Goal: Book appointment/travel/reservation

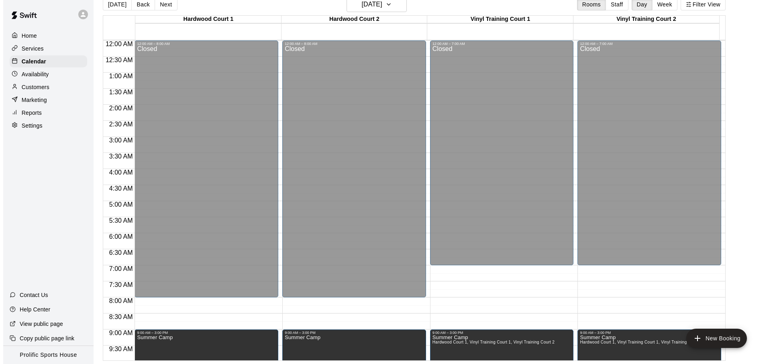
scroll to position [449, 0]
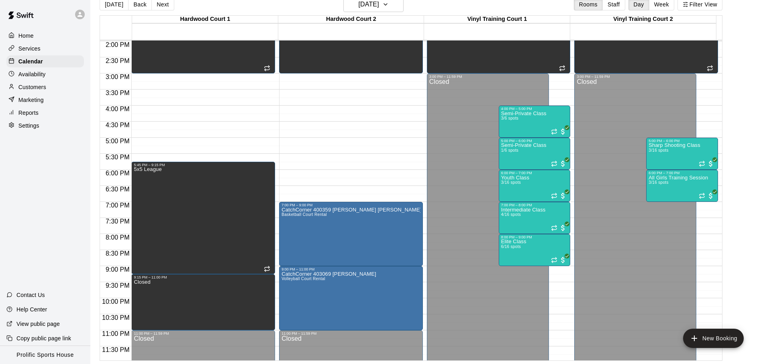
click at [71, 9] on div at bounding box center [45, 14] width 90 height 29
click at [71, 11] on div at bounding box center [45, 14] width 90 height 29
click at [73, 12] on div at bounding box center [81, 14] width 17 height 16
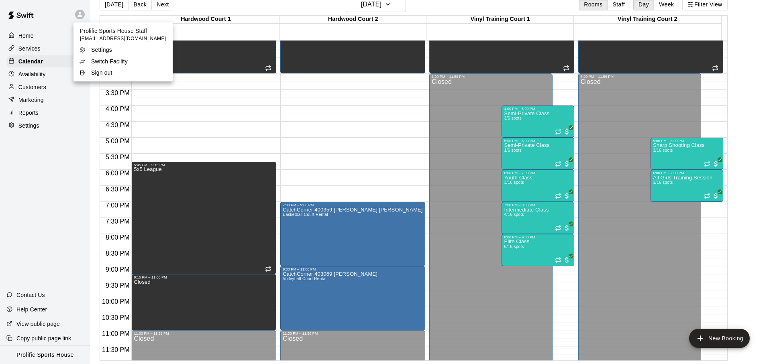
click at [94, 61] on p "Switch Facility" at bounding box center [109, 61] width 37 height 8
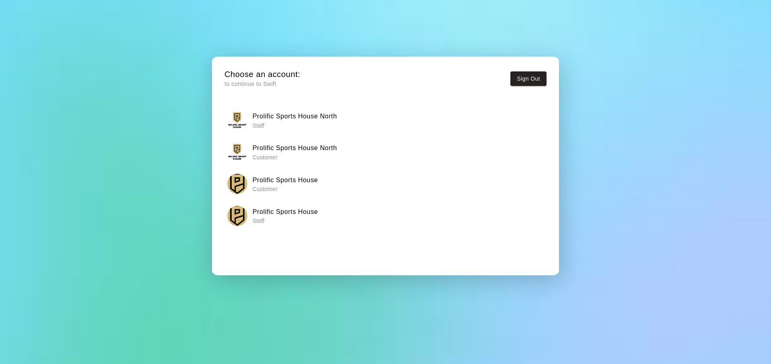
click at [308, 128] on p "Staff" at bounding box center [295, 126] width 84 height 8
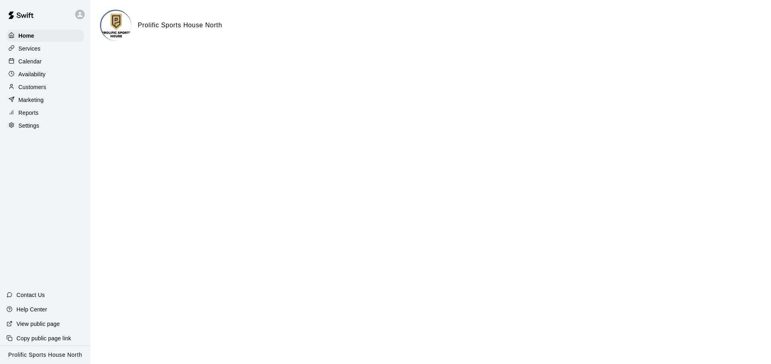
click at [49, 57] on div "Calendar" at bounding box center [44, 61] width 77 height 12
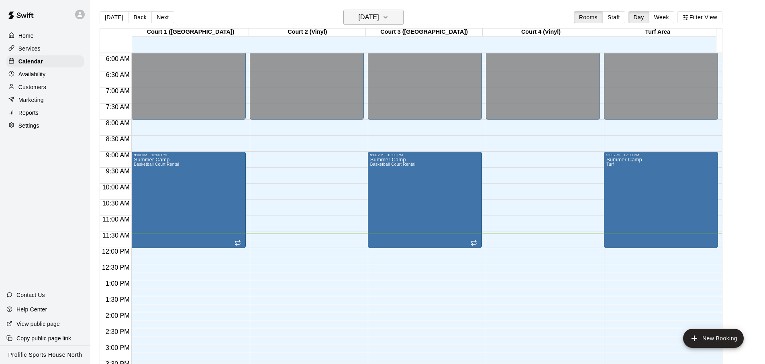
scroll to position [232, 0]
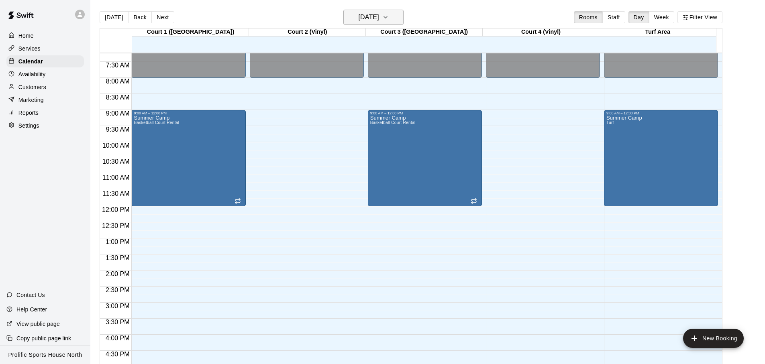
click at [361, 15] on h6 "[DATE]" at bounding box center [368, 17] width 20 height 11
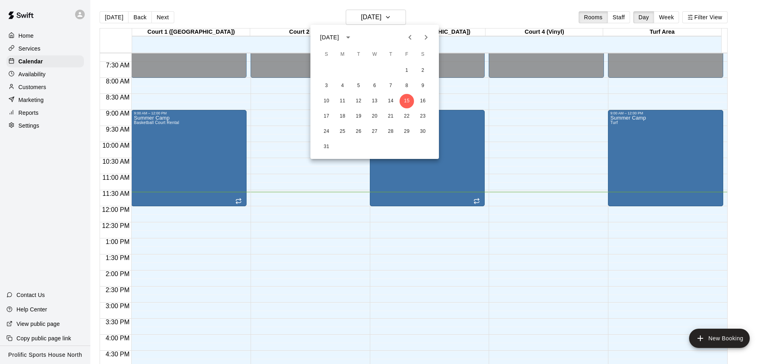
click at [428, 41] on icon "Next month" at bounding box center [426, 38] width 10 height 10
click at [354, 73] on button "2" at bounding box center [358, 70] width 14 height 14
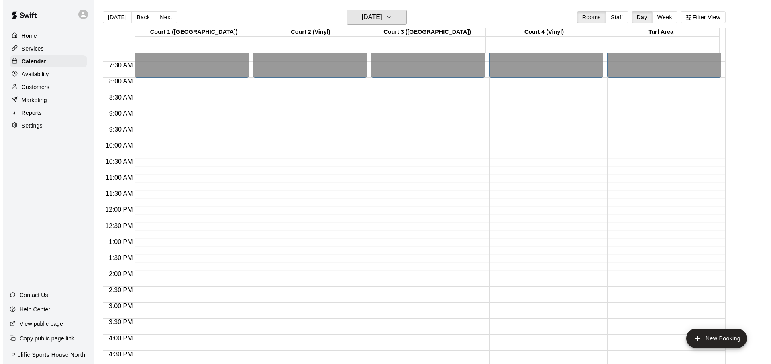
scroll to position [451, 0]
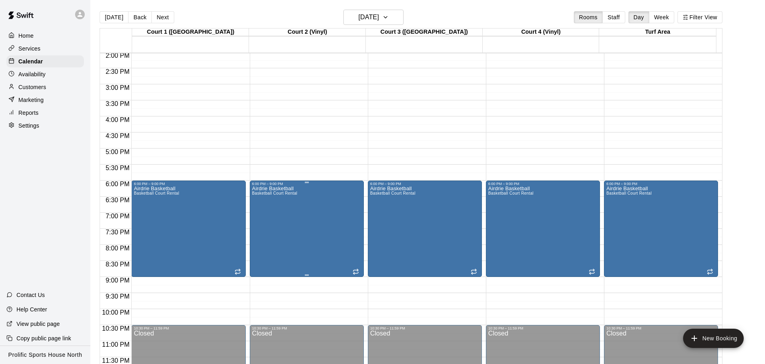
click at [299, 239] on div "Airdrie Basketball Basketball Court Rental" at bounding box center [306, 368] width 109 height 364
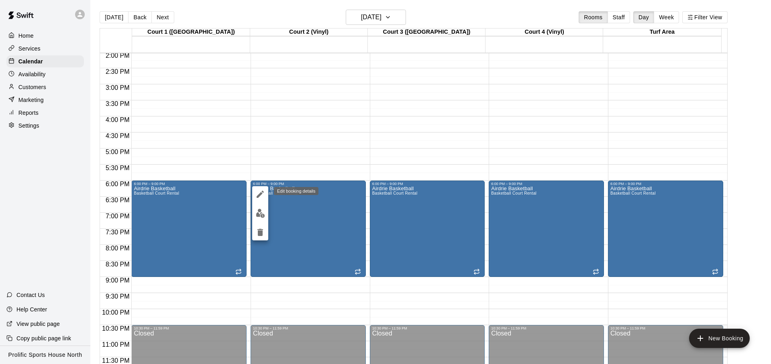
click at [264, 195] on icon "edit" at bounding box center [260, 194] width 10 height 10
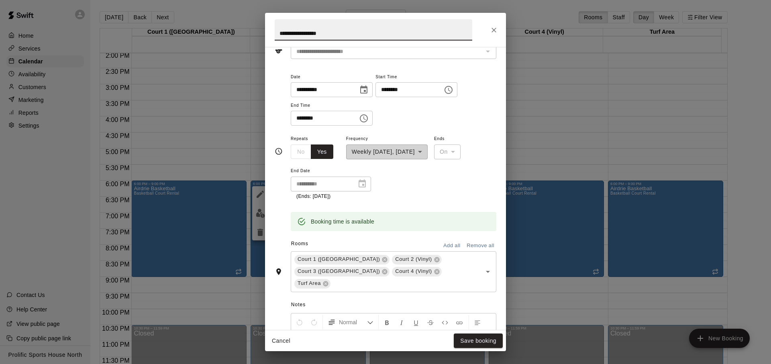
scroll to position [43, 0]
click at [307, 117] on input "********" at bounding box center [322, 118] width 62 height 15
type input "********"
click at [427, 191] on div "**********" at bounding box center [394, 167] width 206 height 67
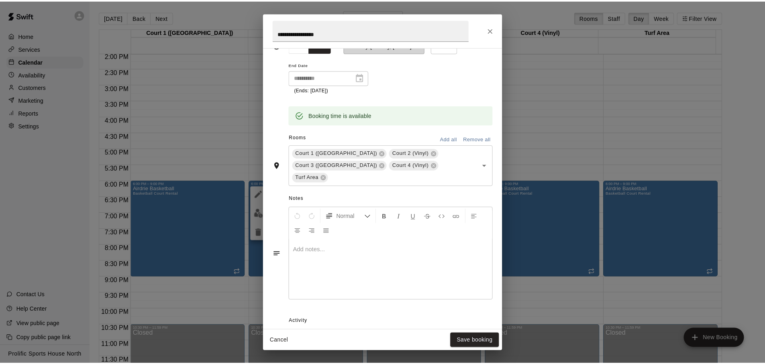
scroll to position [151, 0]
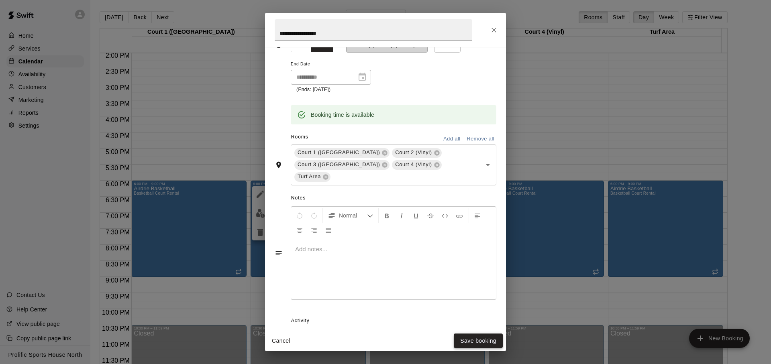
click at [482, 339] on button "Save booking" at bounding box center [478, 341] width 49 height 15
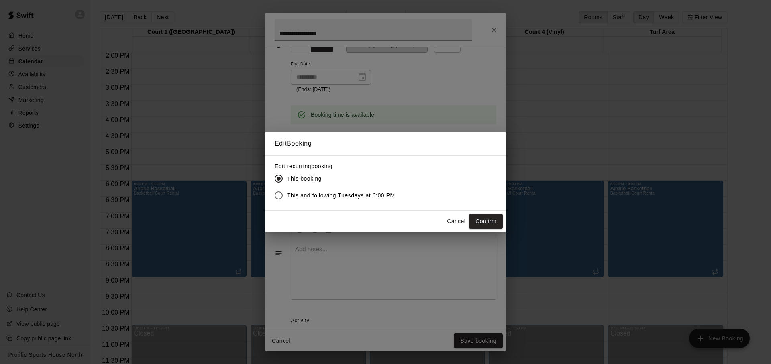
click at [356, 196] on span "This and following Tuesdays at 6:00 PM" at bounding box center [341, 195] width 108 height 8
click at [492, 220] on button "Confirm" at bounding box center [486, 221] width 34 height 15
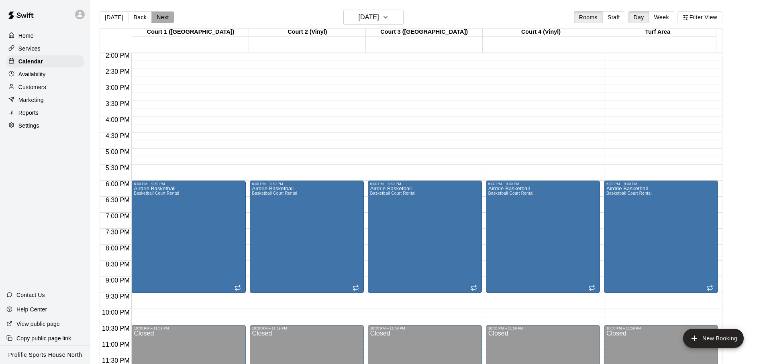
click at [161, 17] on button "Next" at bounding box center [162, 17] width 22 height 12
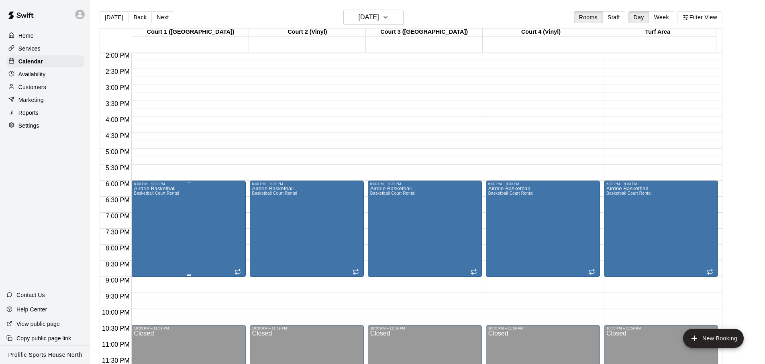
click at [193, 198] on div "Airdrie Basketball Basketball Court Rental" at bounding box center [188, 368] width 109 height 364
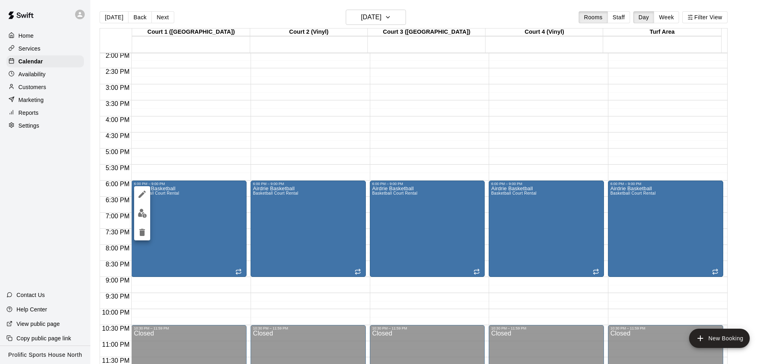
click at [139, 200] on button "edit" at bounding box center [142, 194] width 16 height 16
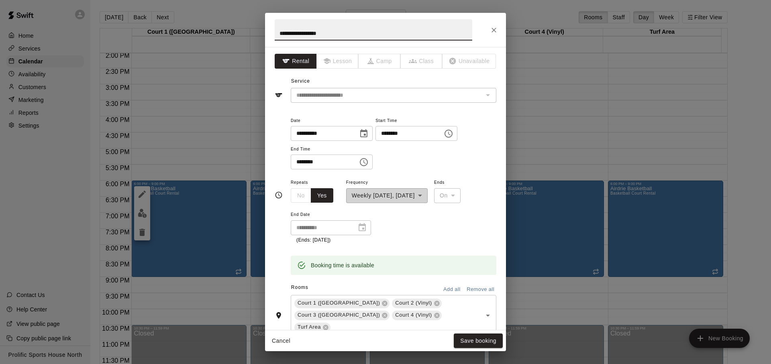
click at [308, 164] on input "********" at bounding box center [322, 162] width 62 height 15
type input "********"
click at [478, 340] on button "Save booking" at bounding box center [478, 341] width 49 height 15
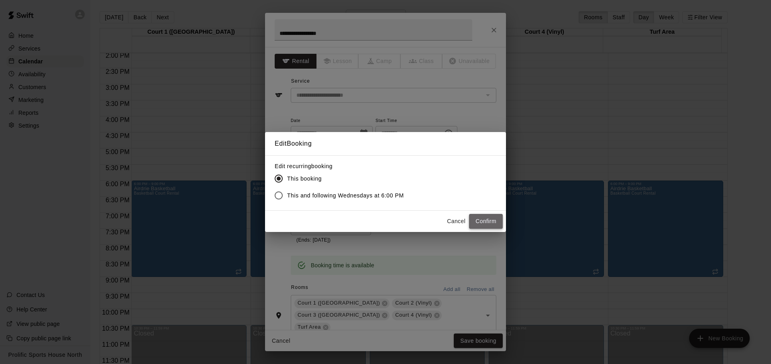
click at [497, 217] on button "Confirm" at bounding box center [486, 221] width 34 height 15
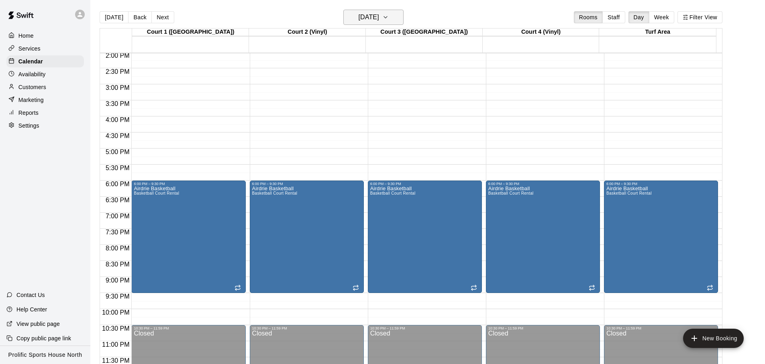
click at [379, 18] on h6 "[DATE]" at bounding box center [368, 17] width 20 height 11
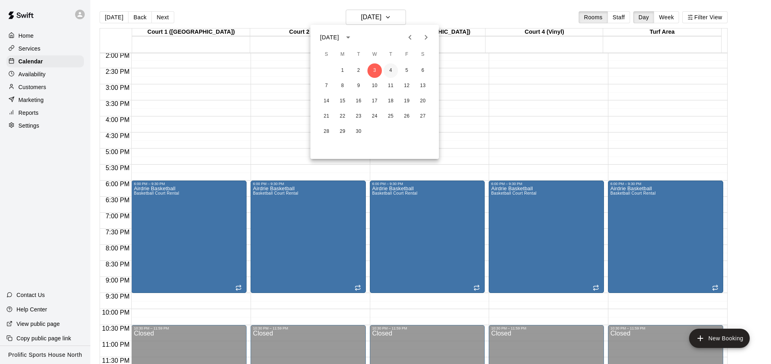
click at [393, 73] on button "4" at bounding box center [390, 70] width 14 height 14
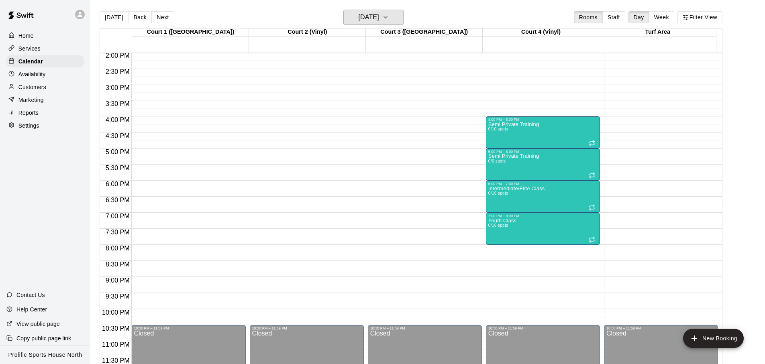
click at [379, 22] on h6 "[DATE]" at bounding box center [368, 17] width 20 height 11
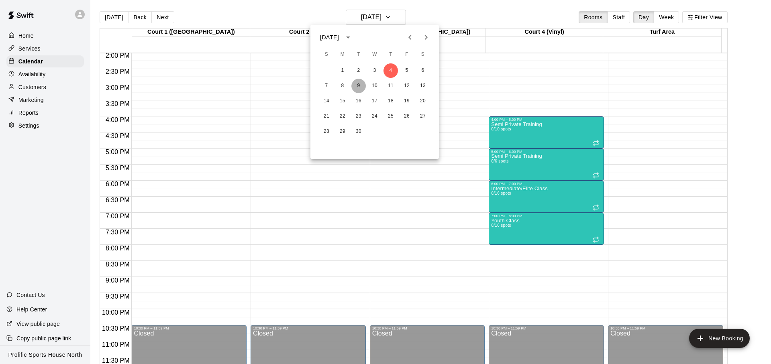
click at [361, 86] on button "9" at bounding box center [358, 86] width 14 height 14
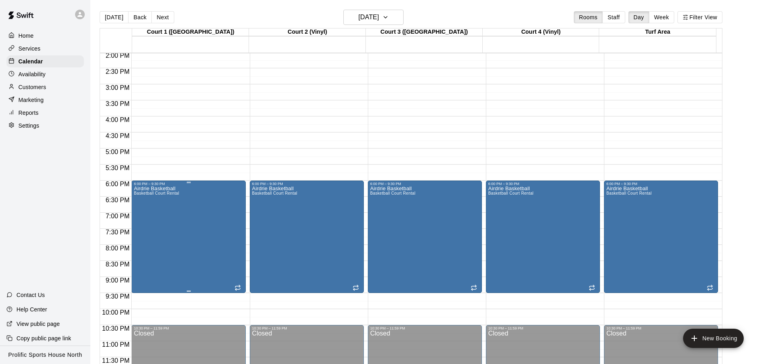
click at [208, 220] on div "Airdrie Basketball Basketball Court Rental" at bounding box center [188, 368] width 109 height 364
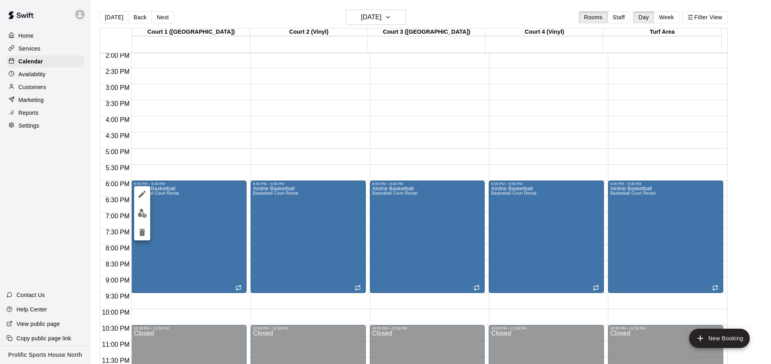
drag, startPoint x: 382, startPoint y: 29, endPoint x: 393, endPoint y: 21, distance: 12.9
click at [383, 27] on div at bounding box center [385, 182] width 771 height 364
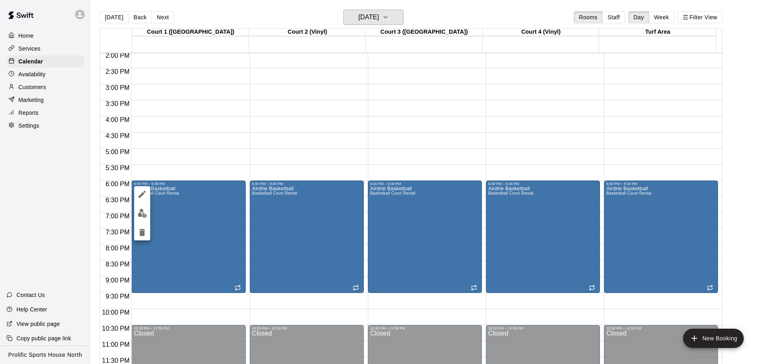
click at [389, 18] on icon "button" at bounding box center [385, 17] width 6 height 10
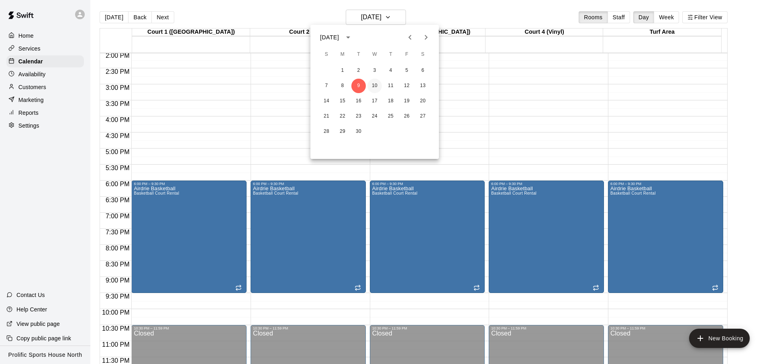
click at [375, 83] on button "10" at bounding box center [374, 86] width 14 height 14
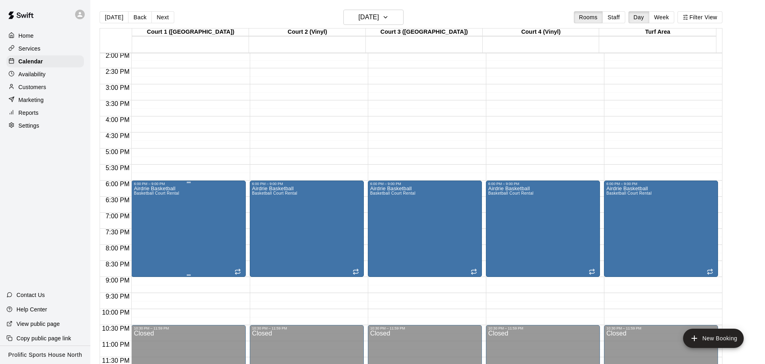
click at [215, 200] on div "Airdrie Basketball Basketball Court Rental" at bounding box center [188, 368] width 109 height 364
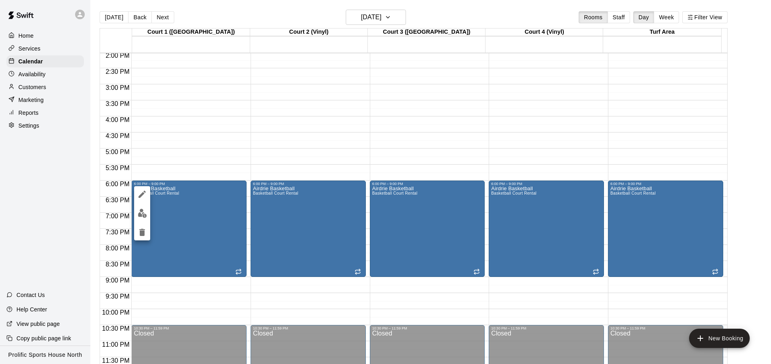
click at [137, 196] on icon "edit" at bounding box center [142, 194] width 10 height 10
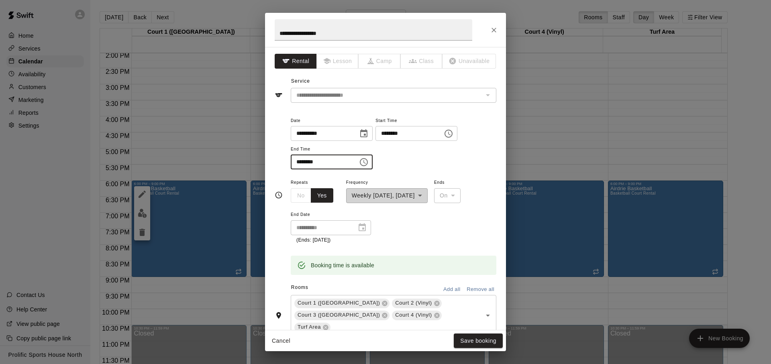
click at [305, 163] on input "********" at bounding box center [322, 162] width 62 height 15
type input "********"
click at [477, 342] on button "Save booking" at bounding box center [478, 341] width 49 height 15
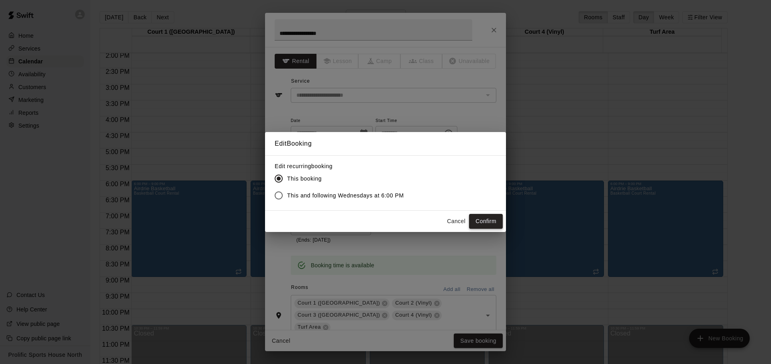
click at [489, 220] on button "Confirm" at bounding box center [486, 221] width 34 height 15
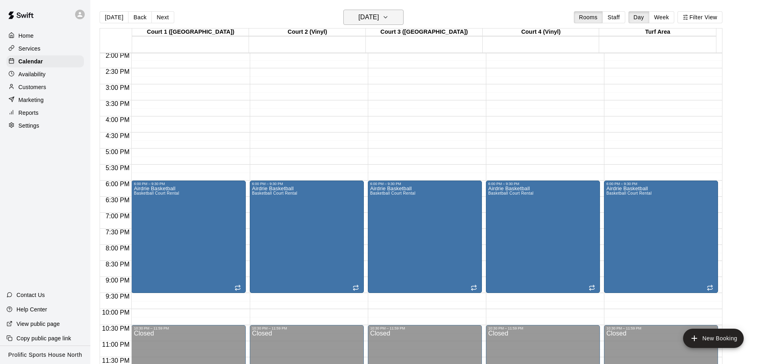
click at [399, 17] on button "[DATE]" at bounding box center [373, 17] width 60 height 15
click at [379, 18] on h6 "[DATE]" at bounding box center [368, 17] width 20 height 11
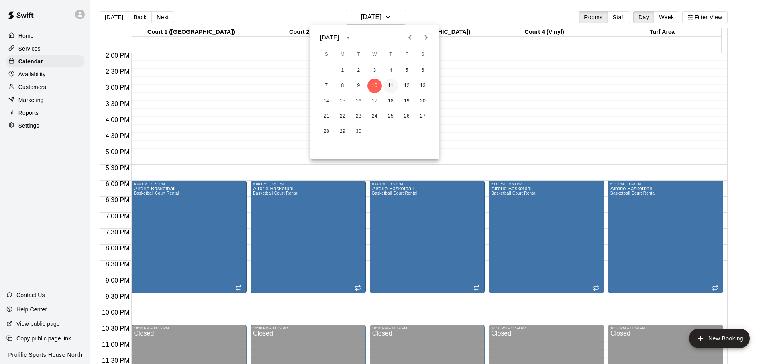
click at [390, 86] on button "11" at bounding box center [390, 86] width 14 height 14
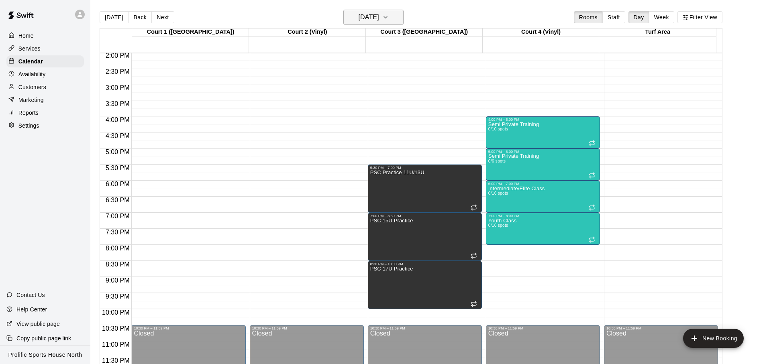
click at [379, 21] on h6 "[DATE]" at bounding box center [368, 17] width 20 height 11
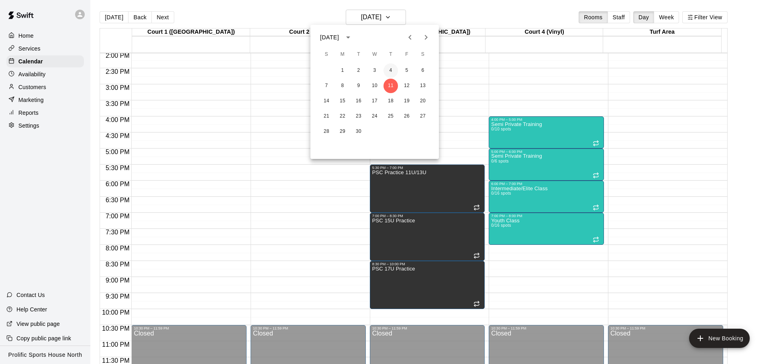
click at [391, 66] on button "4" at bounding box center [390, 70] width 14 height 14
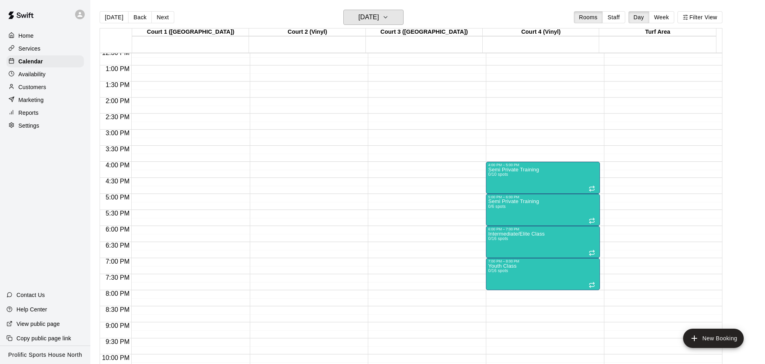
scroll to position [405, 0]
click at [395, 18] on button "[DATE]" at bounding box center [373, 17] width 60 height 15
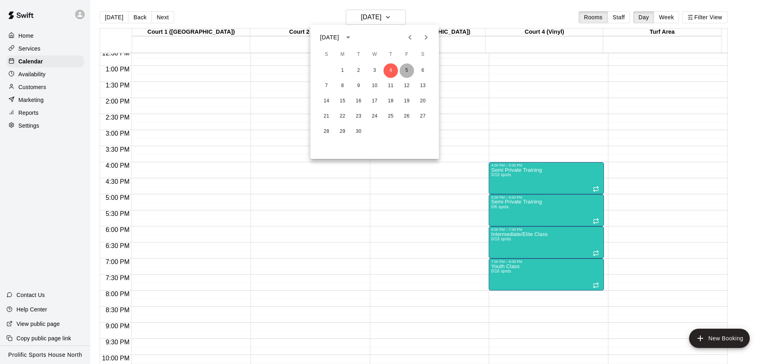
click at [405, 70] on button "5" at bounding box center [406, 70] width 14 height 14
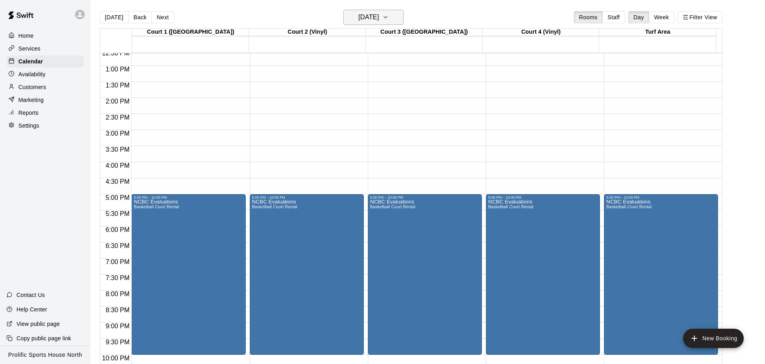
click at [379, 15] on h6 "[DATE]" at bounding box center [368, 17] width 20 height 11
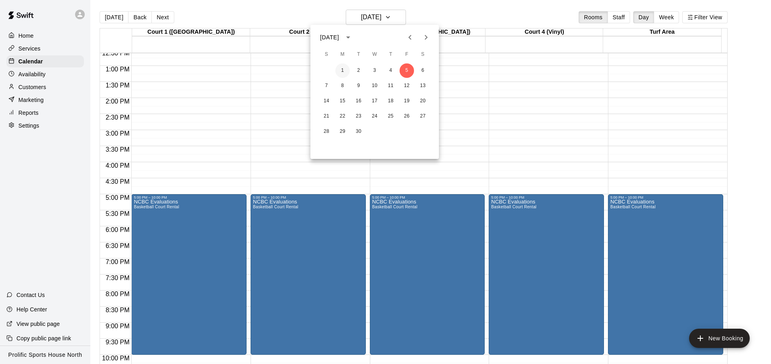
click at [347, 74] on button "1" at bounding box center [342, 70] width 14 height 14
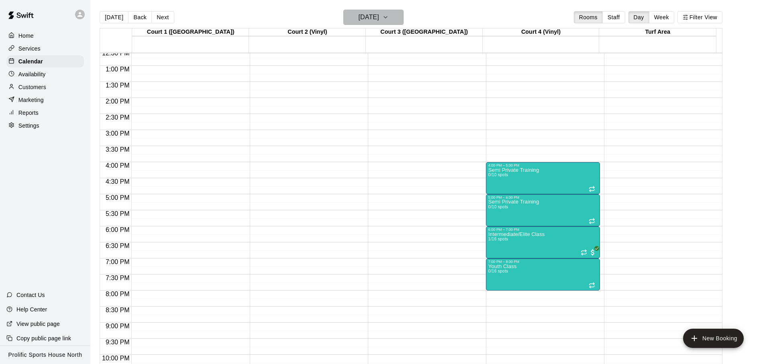
click at [387, 16] on icon "button" at bounding box center [385, 17] width 3 height 2
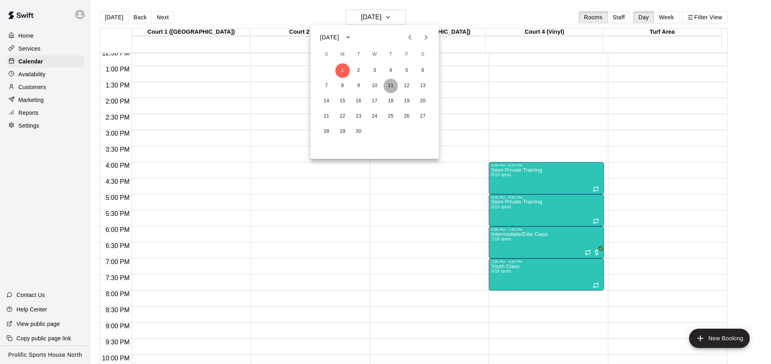
click at [395, 87] on button "11" at bounding box center [390, 86] width 14 height 14
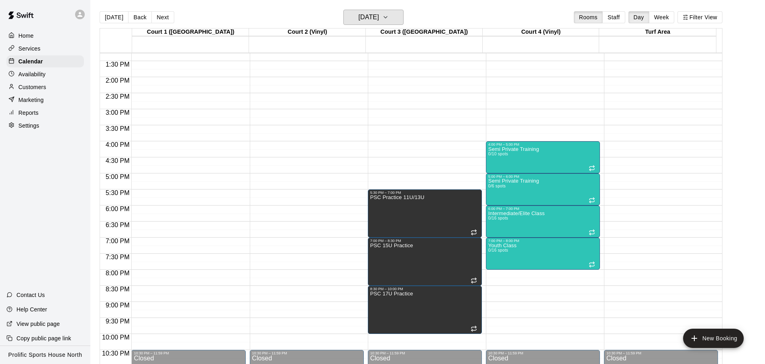
scroll to position [451, 0]
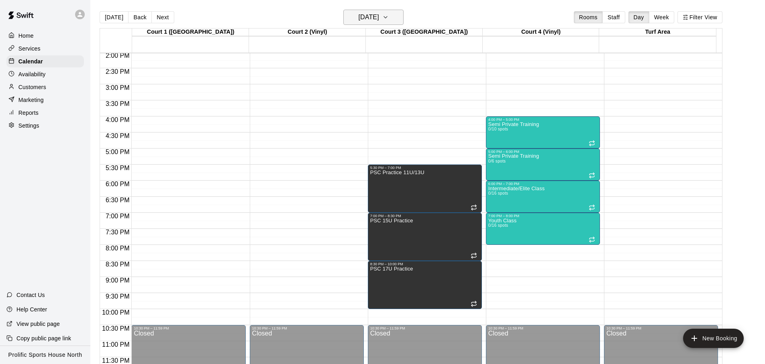
click at [377, 12] on h6 "[DATE]" at bounding box center [368, 17] width 20 height 11
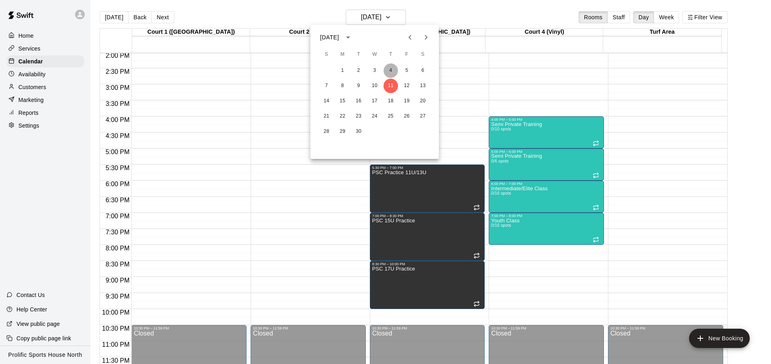
click at [389, 65] on button "4" at bounding box center [390, 70] width 14 height 14
